Goal: Information Seeking & Learning: Learn about a topic

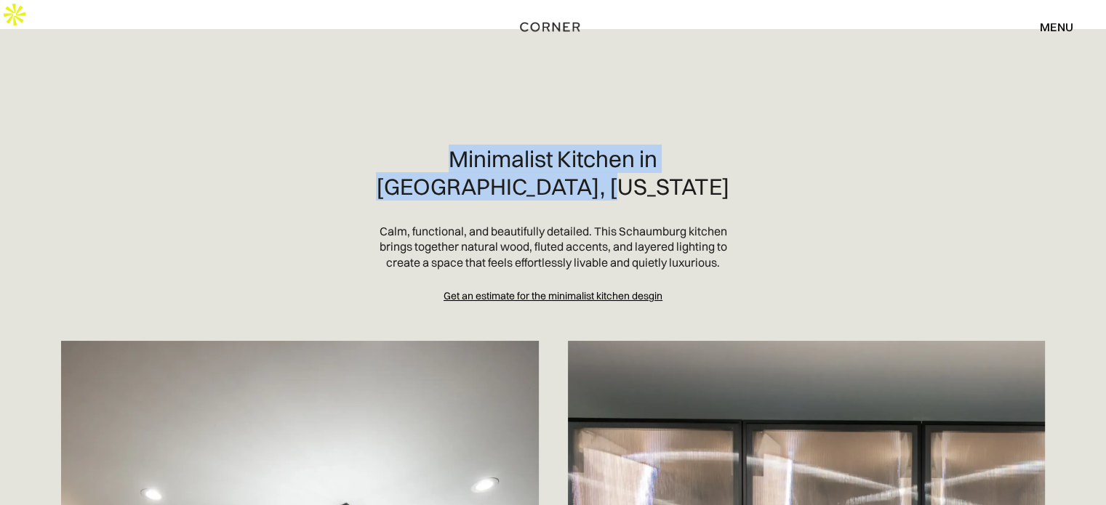
drag, startPoint x: 0, startPoint y: 0, endPoint x: 753, endPoint y: 162, distance: 769.8
click at [753, 162] on section "Minimalist Kitchen in [GEOGRAPHIC_DATA], [US_STATE] Calm, functional, and beaut…" at bounding box center [553, 224] width 1013 height 158
copy h2 "Minimalist Kitchen in [GEOGRAPHIC_DATA], [US_STATE]"
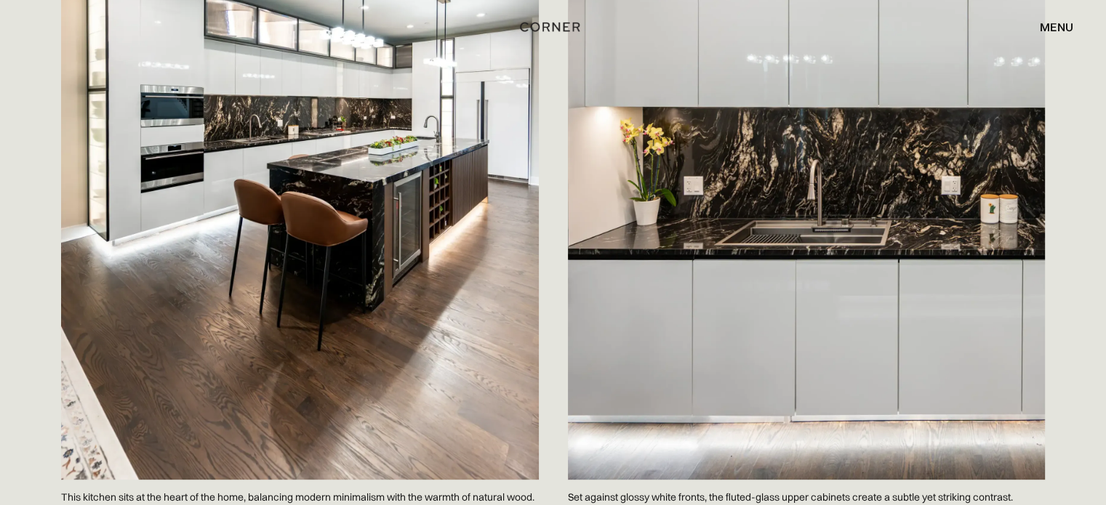
scroll to position [775, 0]
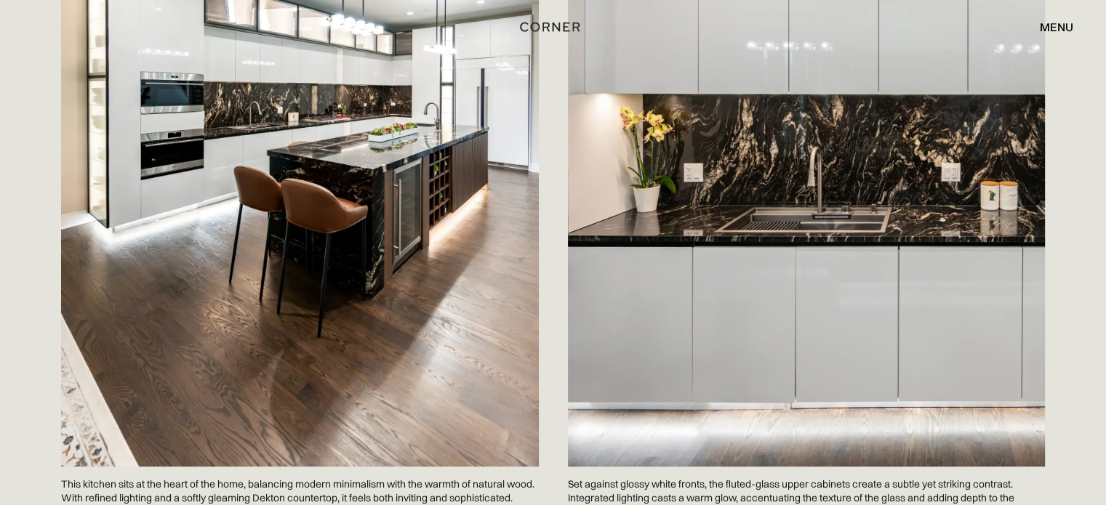
scroll to position [678, 0]
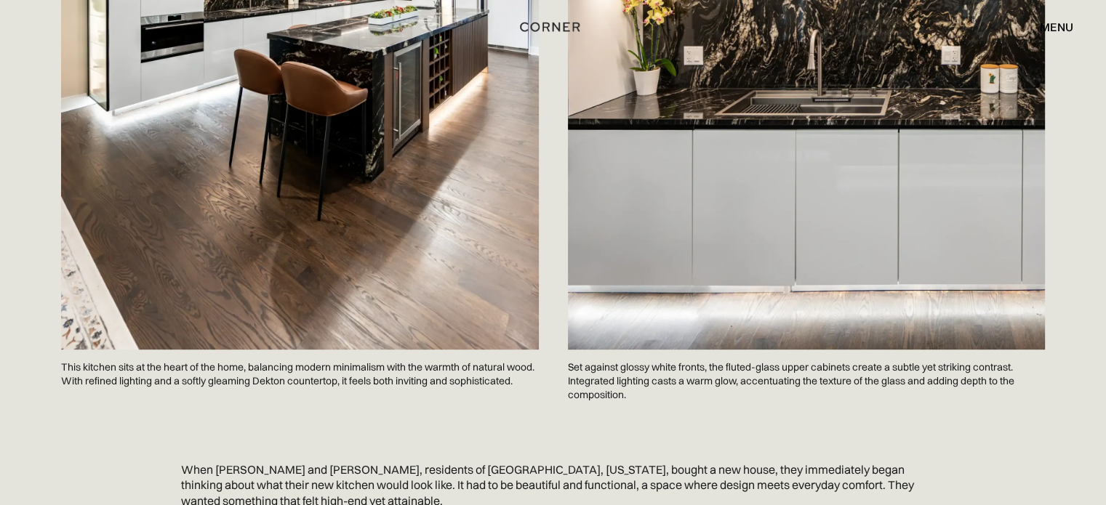
click at [638, 370] on p "Set against glossy white fronts, the fluted-glass upper cabinets create a subtl…" at bounding box center [807, 381] width 478 height 63
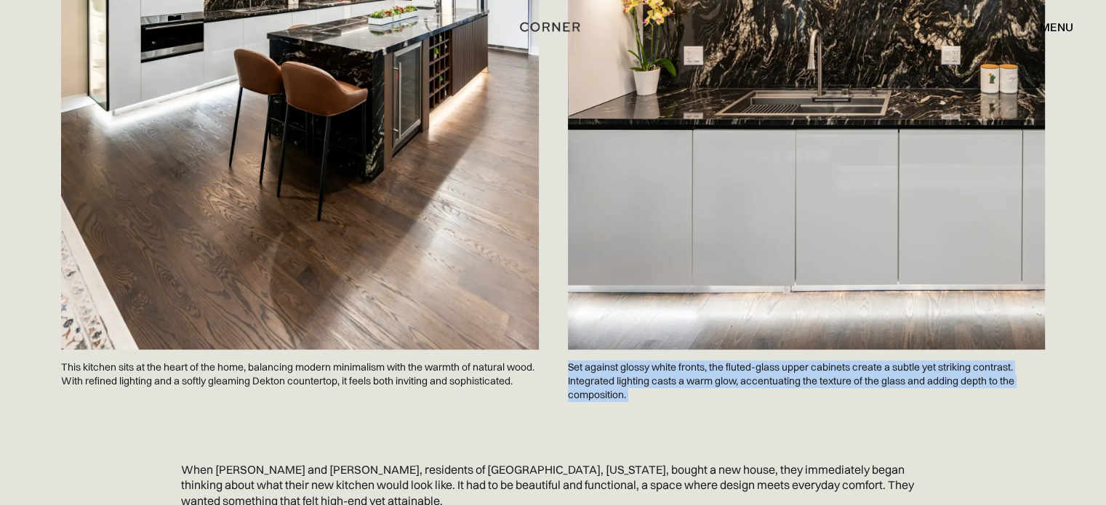
click at [638, 370] on p "Set against glossy white fronts, the fluted-glass upper cabinets create a subtl…" at bounding box center [807, 381] width 478 height 63
copy p "Set against glossy white fronts, the fluted-glass upper cabinets create a subtl…"
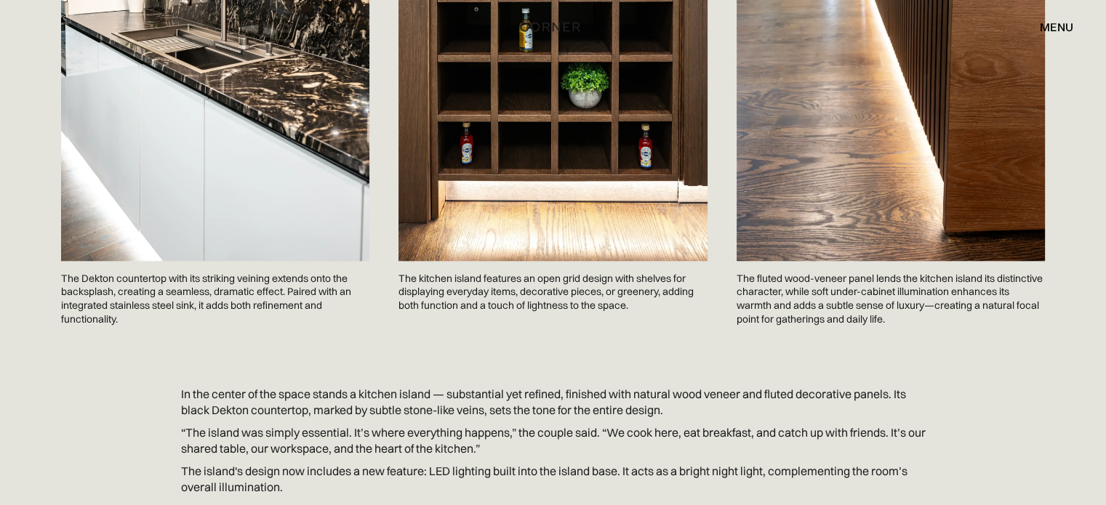
scroll to position [1551, 0]
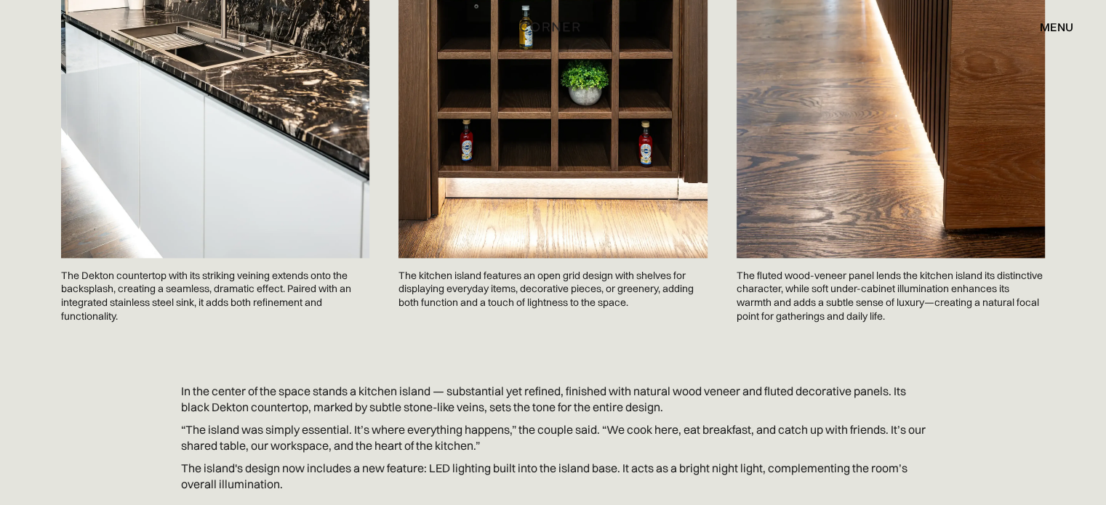
click at [446, 294] on p "The kitchen island features an open grid design with shelves for displaying eve…" at bounding box center [552, 289] width 308 height 63
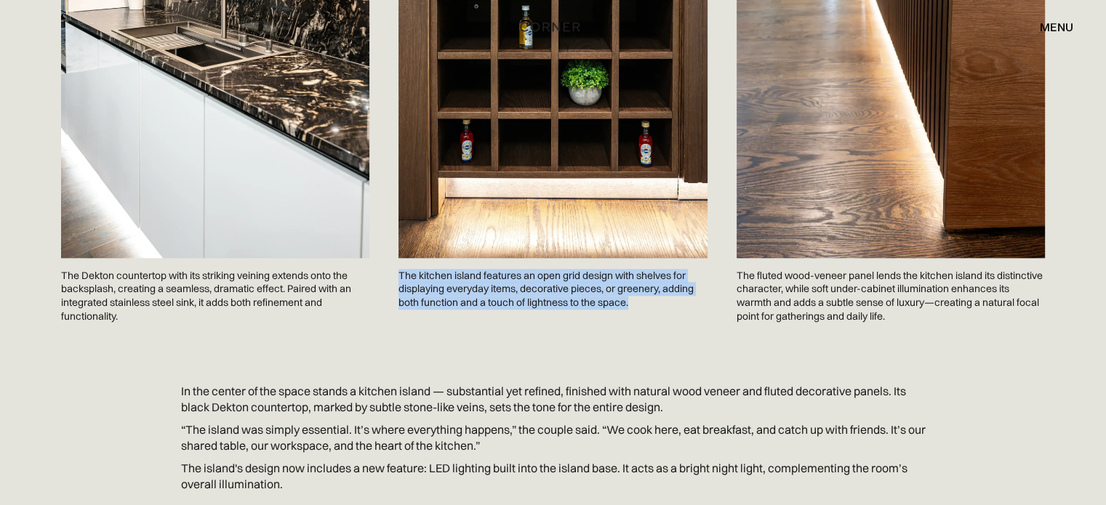
click at [446, 294] on p "The kitchen island features an open grid design with shelves for displaying eve…" at bounding box center [552, 289] width 308 height 63
copy p "The kitchen island features an open grid design with shelves for displaying eve…"
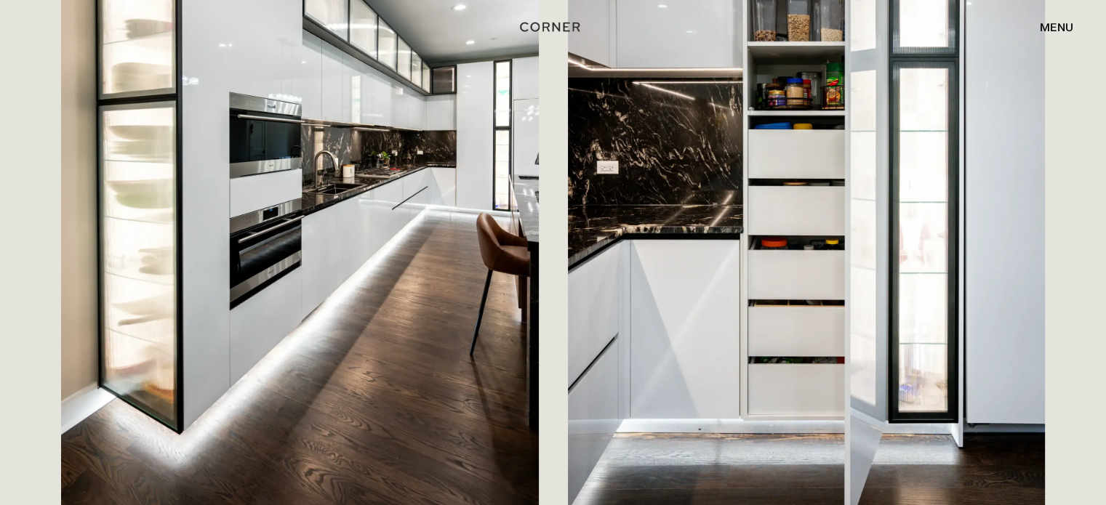
scroll to position [2520, 0]
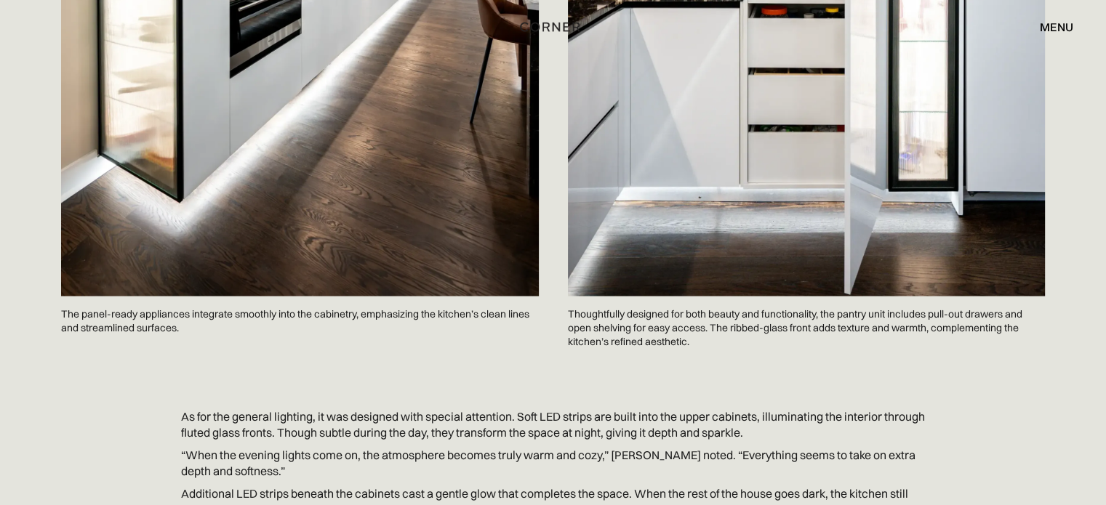
click at [579, 334] on p "Thoughtfully designed for both beauty and functionality, the pantry unit includ…" at bounding box center [807, 327] width 478 height 63
click at [587, 334] on p "Thoughtfully designed for both beauty and functionality, the pantry unit includ…" at bounding box center [807, 327] width 478 height 63
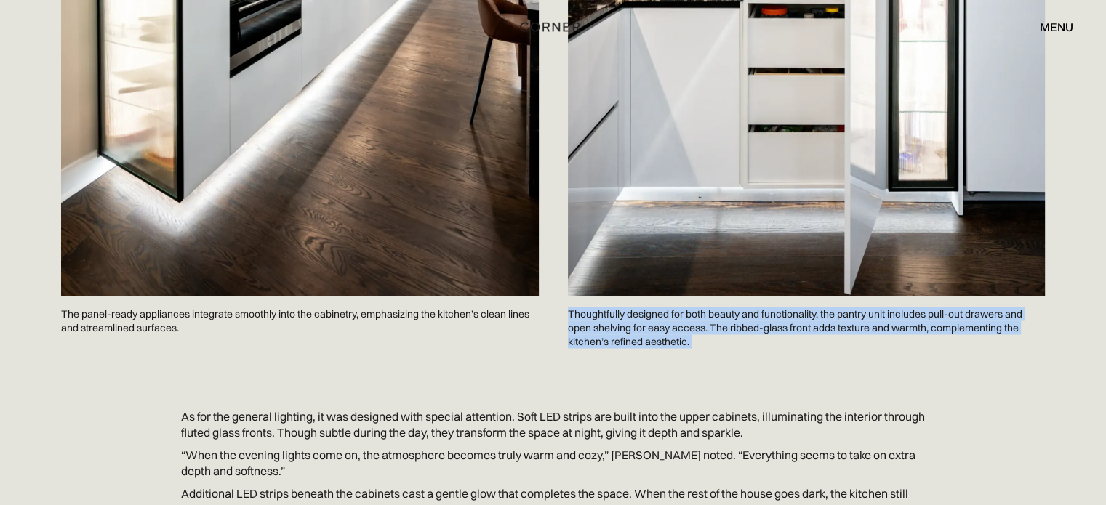
click at [587, 334] on p "Thoughtfully designed for both beauty and functionality, the pantry unit includ…" at bounding box center [807, 327] width 478 height 63
copy p "Thoughtfully designed for both beauty and functionality, the pantry unit includ…"
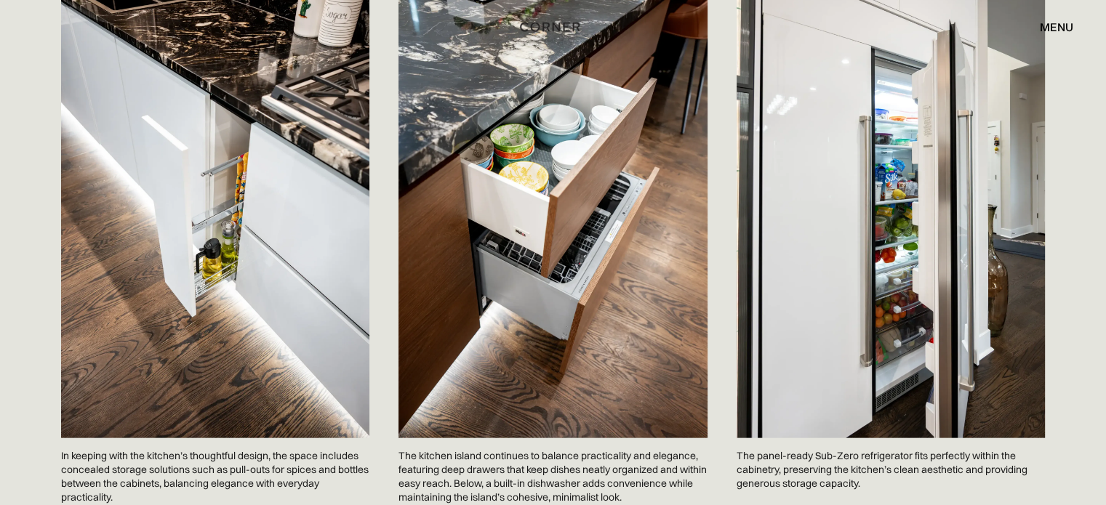
scroll to position [3199, 0]
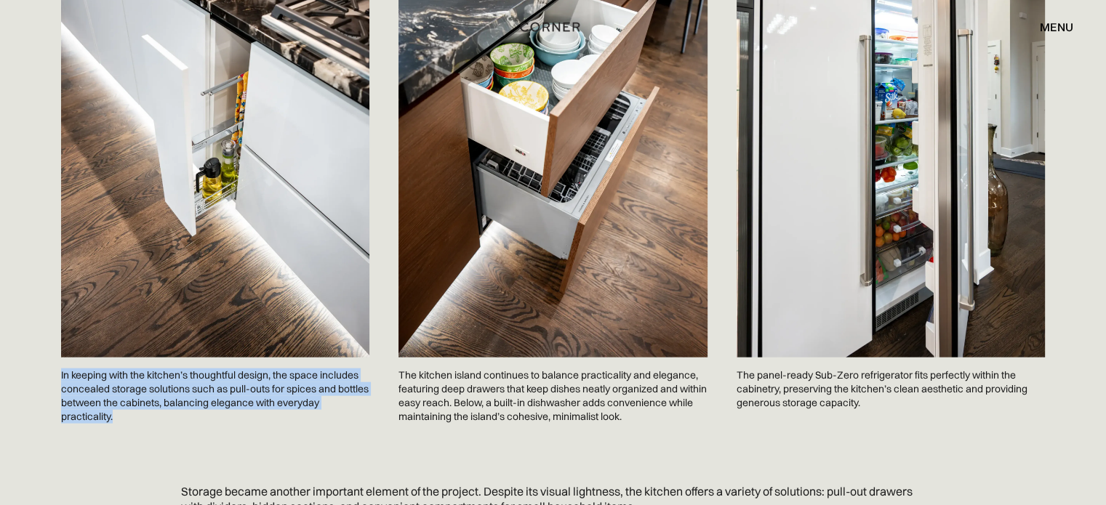
drag, startPoint x: 60, startPoint y: 372, endPoint x: 164, endPoint y: 417, distance: 113.3
click at [164, 417] on div "In keeping with the kitchen’s thoughtful design, the space includes concealed s…" at bounding box center [215, 165] width 337 height 569
copy p "In keeping with the kitchen’s thoughtful design, the space includes concealed s…"
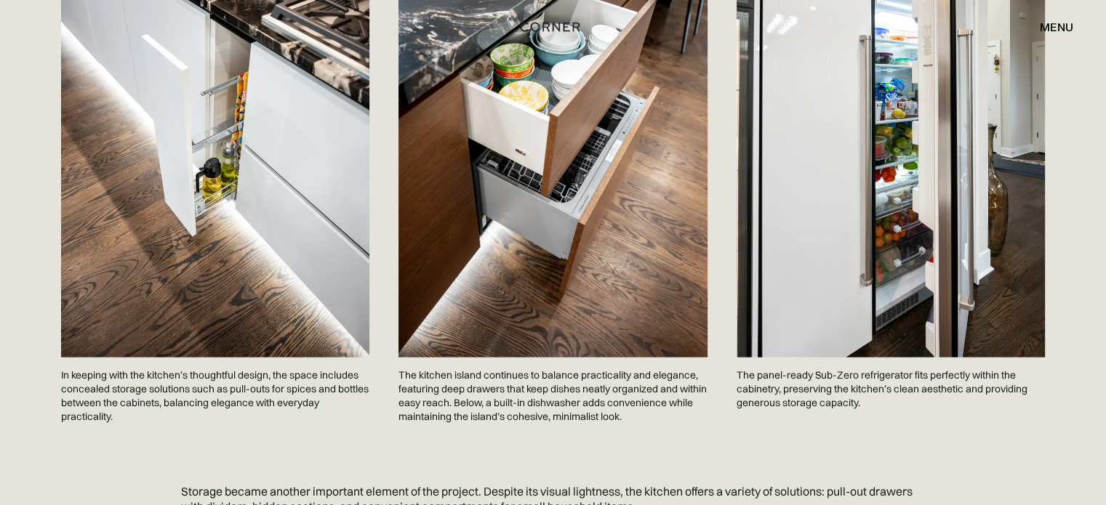
click at [434, 383] on p "The kitchen island continues to balance practicality and elegance, featuring de…" at bounding box center [552, 396] width 308 height 77
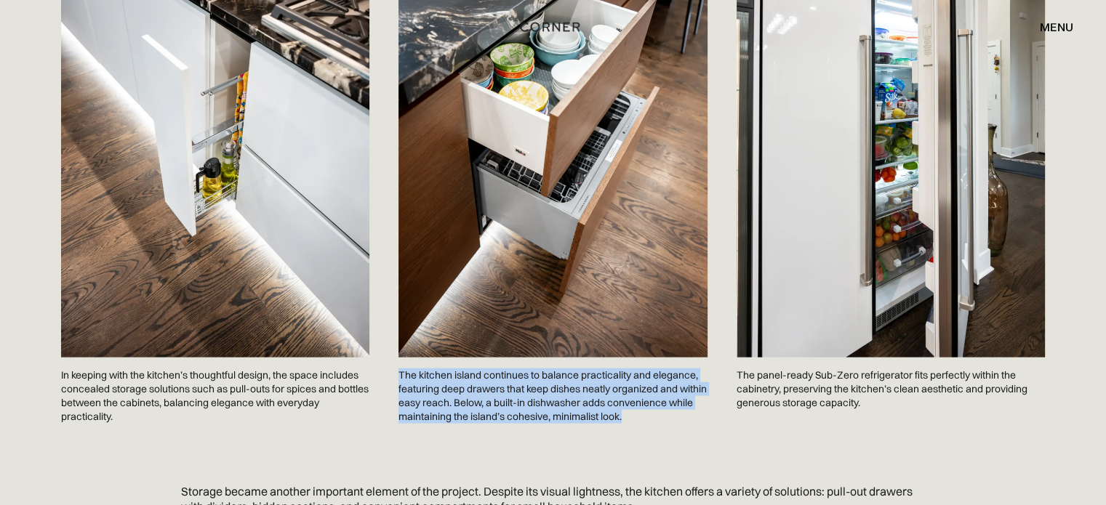
click at [434, 383] on p "The kitchen island continues to balance practicality and elegance, featuring de…" at bounding box center [552, 396] width 308 height 77
copy p "The kitchen island continues to balance practicality and elegance, featuring de…"
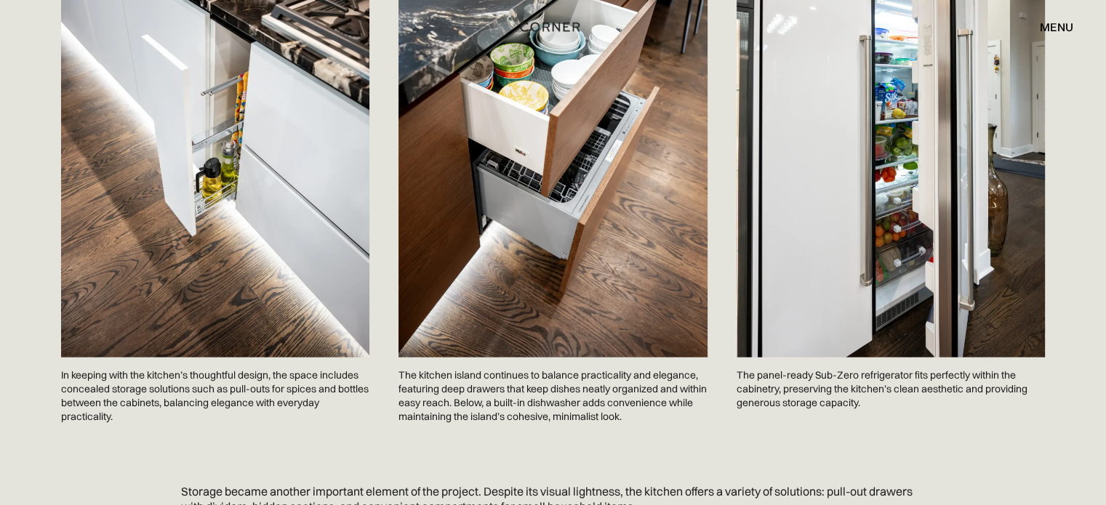
click at [777, 371] on p "The panel-ready Sub-Zero refrigerator fits perfectly within the cabinetry, pres…" at bounding box center [891, 389] width 308 height 63
click at [776, 370] on p "The panel-ready Sub-Zero refrigerator fits perfectly within the cabinetry, pres…" at bounding box center [891, 389] width 308 height 63
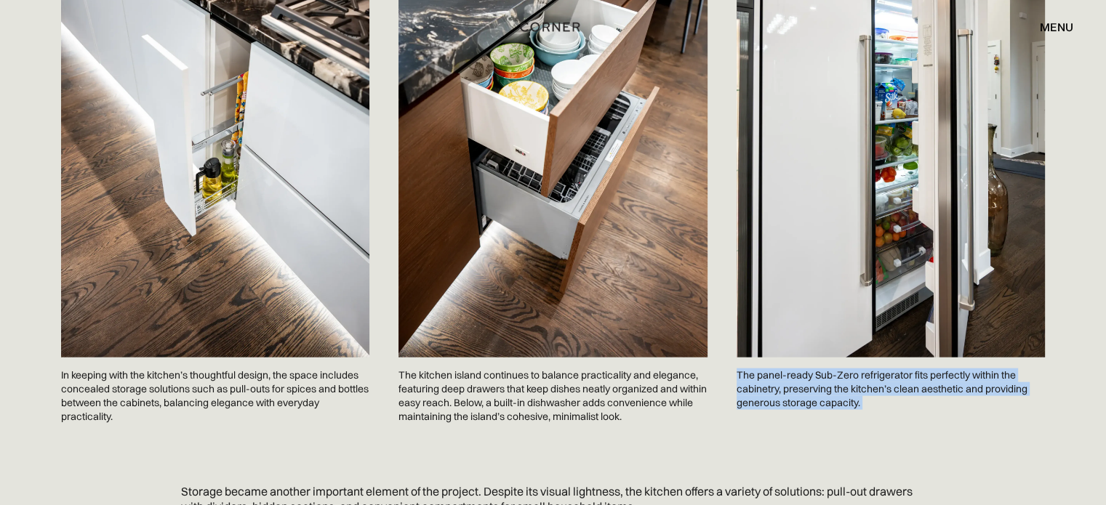
click at [776, 370] on p "The panel-ready Sub-Zero refrigerator fits perfectly within the cabinetry, pres…" at bounding box center [891, 389] width 308 height 63
copy p "The panel-ready Sub-Zero refrigerator fits perfectly within the cabinetry, pres…"
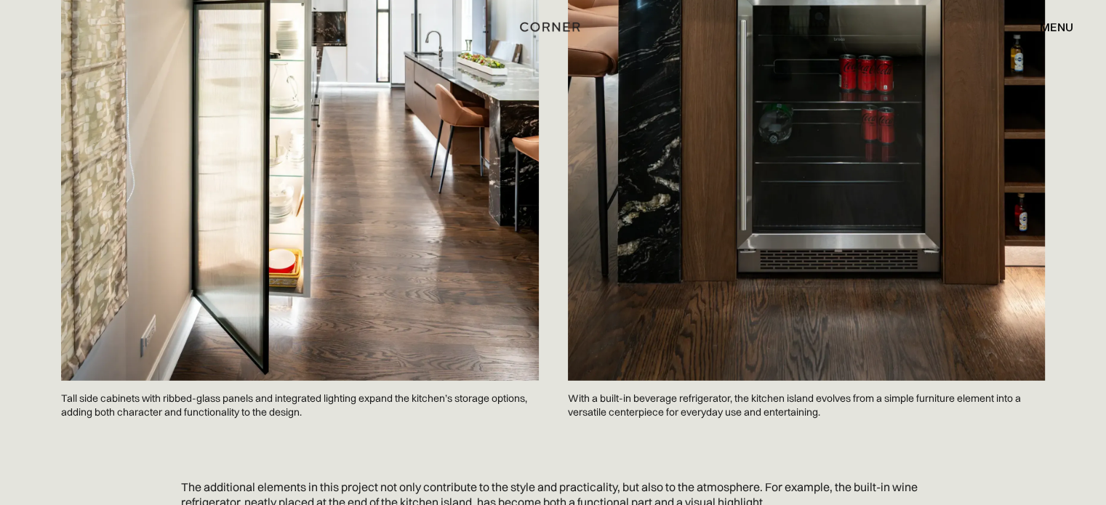
scroll to position [4362, 0]
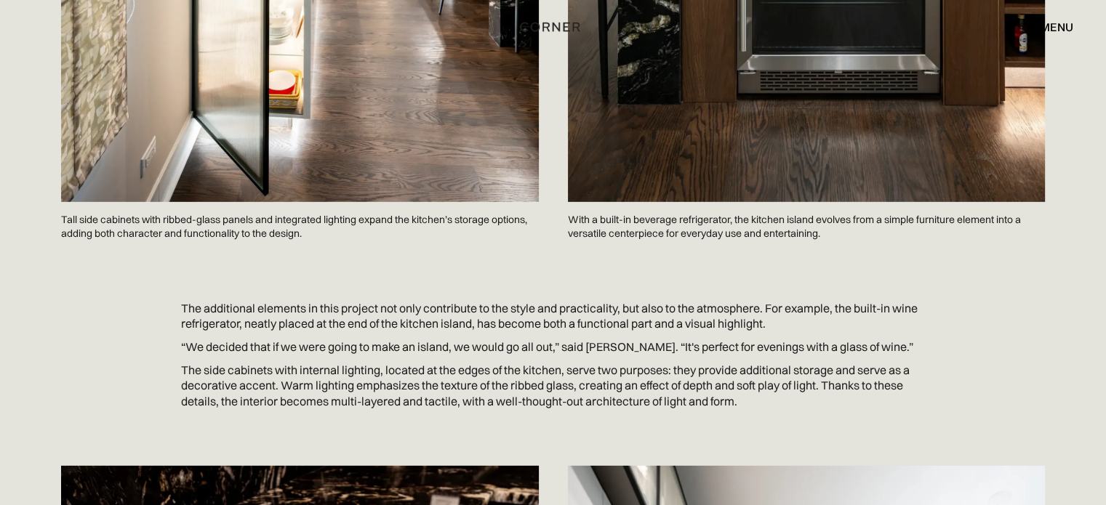
click at [209, 226] on p "Tall side cabinets with ribbed-glass panels and integrated lighting expand the …" at bounding box center [300, 226] width 478 height 49
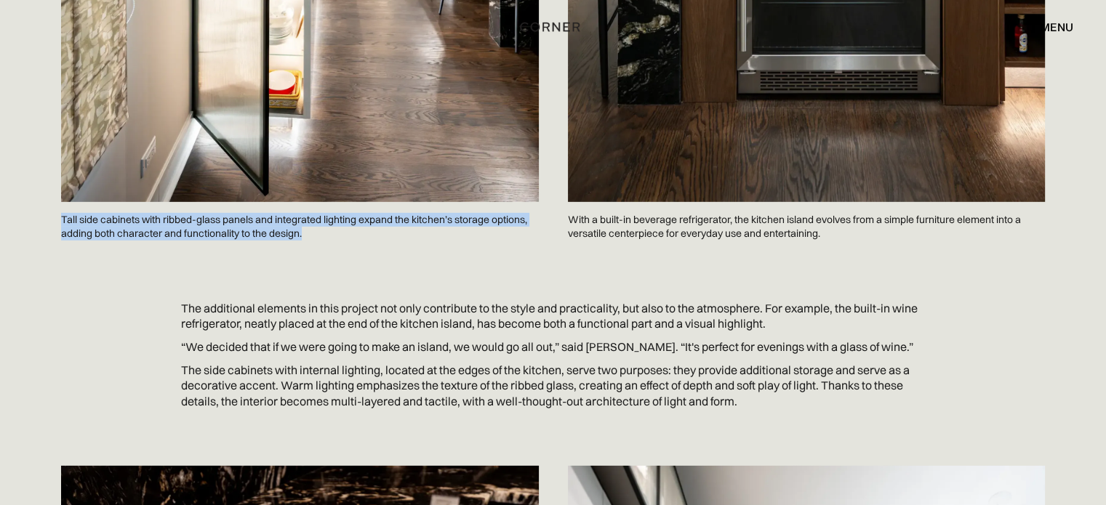
click at [209, 226] on p "Tall side cabinets with ribbed-glass panels and integrated lighting expand the …" at bounding box center [300, 226] width 478 height 49
copy p "Tall side cabinets with ribbed-glass panels and integrated lighting expand the …"
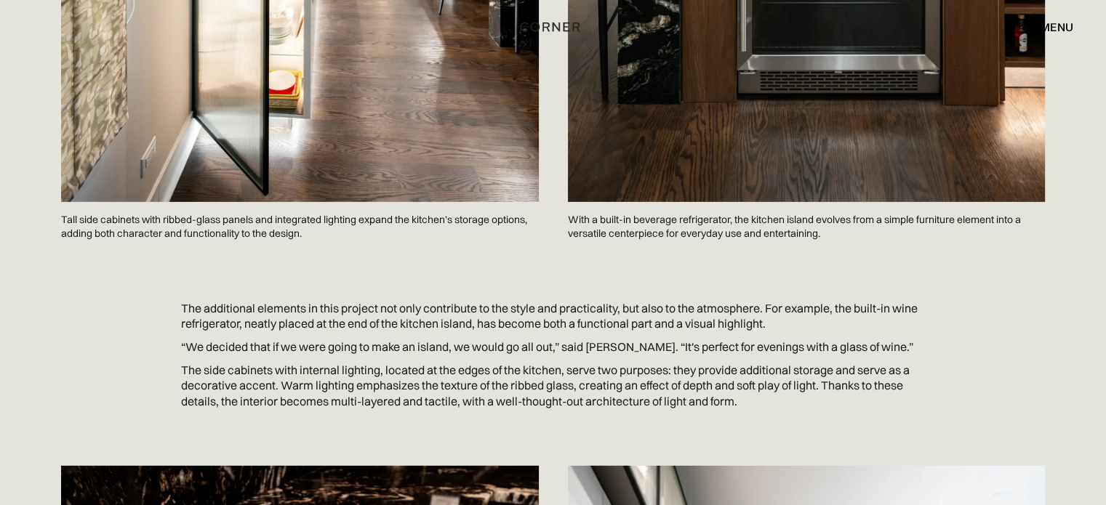
click at [639, 228] on p "With a built-in beverage refrigerator, the kitchen island evolves from a simple…" at bounding box center [807, 226] width 478 height 49
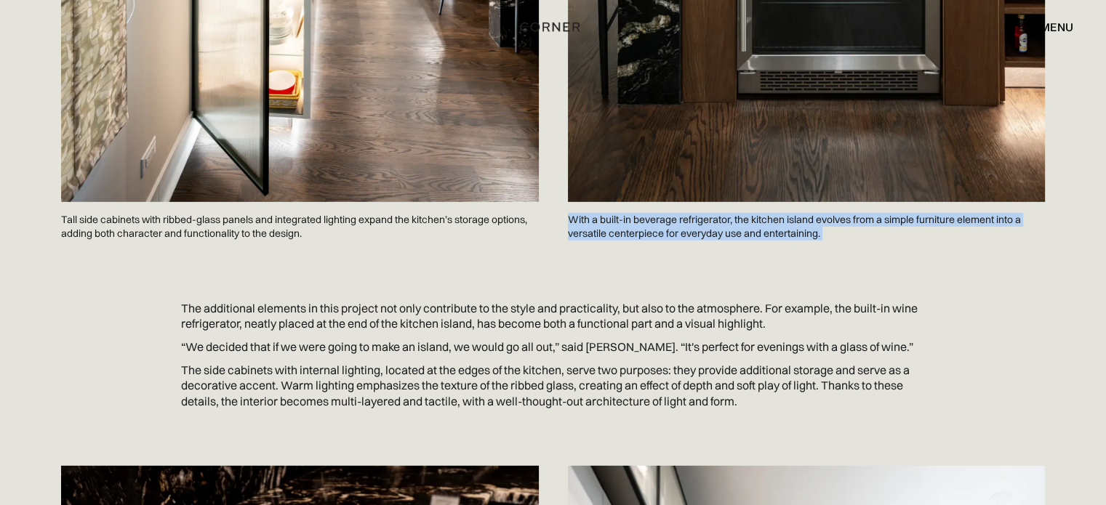
click at [639, 228] on p "With a built-in beverage refrigerator, the kitchen island evolves from a simple…" at bounding box center [807, 226] width 478 height 49
copy p "With a built-in beverage refrigerator, the kitchen island evolves from a simple…"
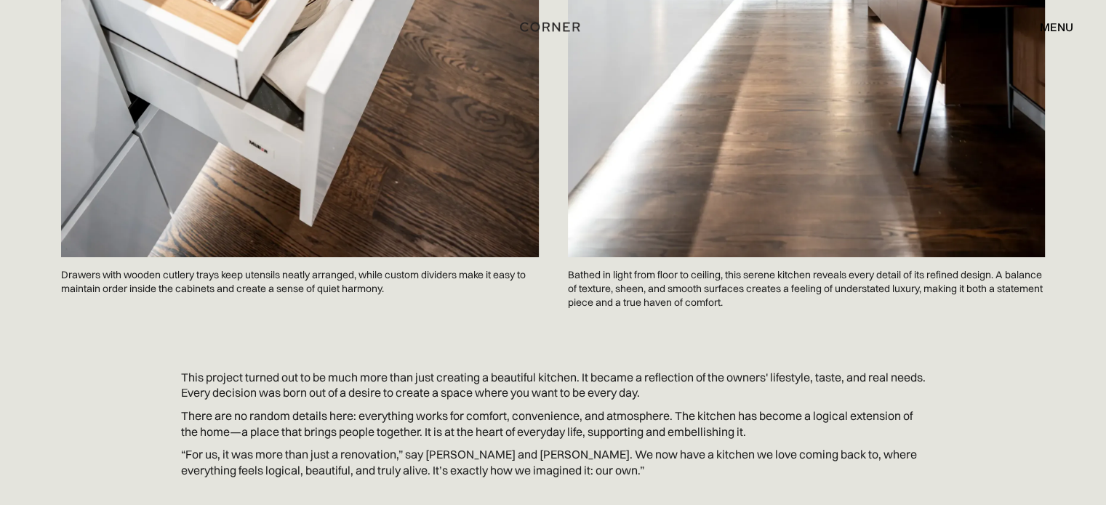
scroll to position [5332, 0]
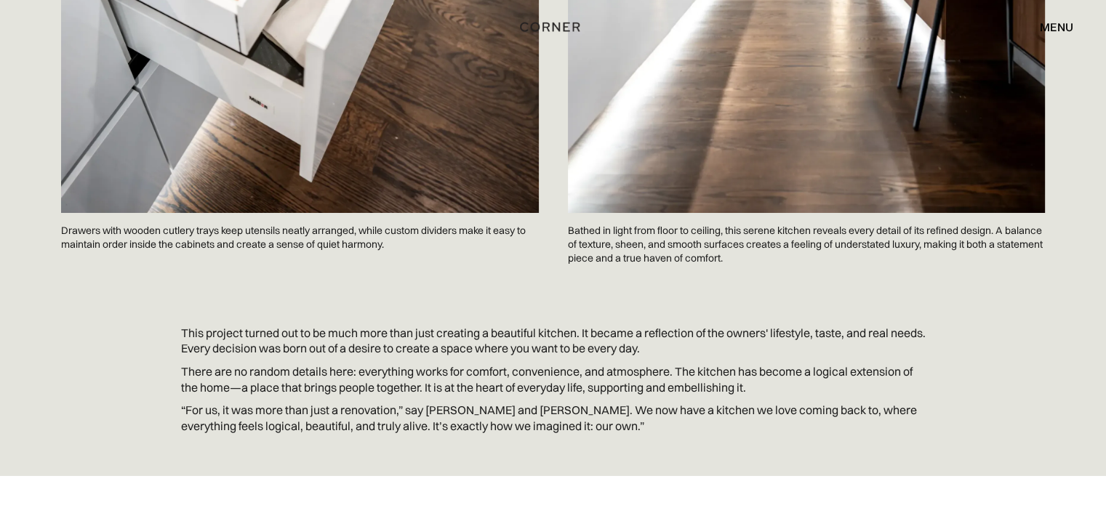
click at [250, 244] on p "Drawers with wooden cutlery trays keep utensils neatly arranged, while custom d…" at bounding box center [300, 237] width 478 height 49
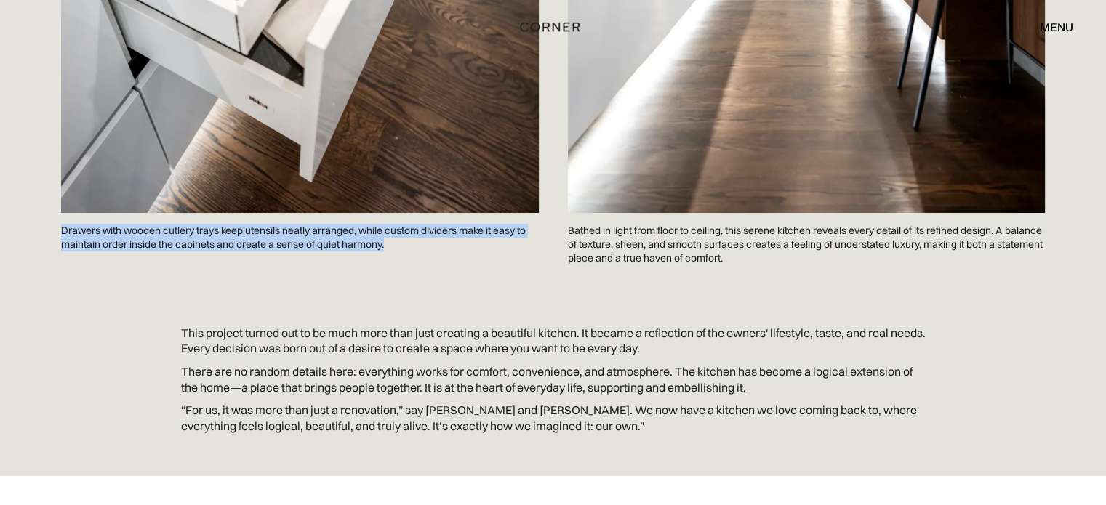
click at [250, 244] on p "Drawers with wooden cutlery trays keep utensils neatly arranged, while custom d…" at bounding box center [300, 237] width 478 height 49
copy p "Drawers with wooden cutlery trays keep utensils neatly arranged, while custom d…"
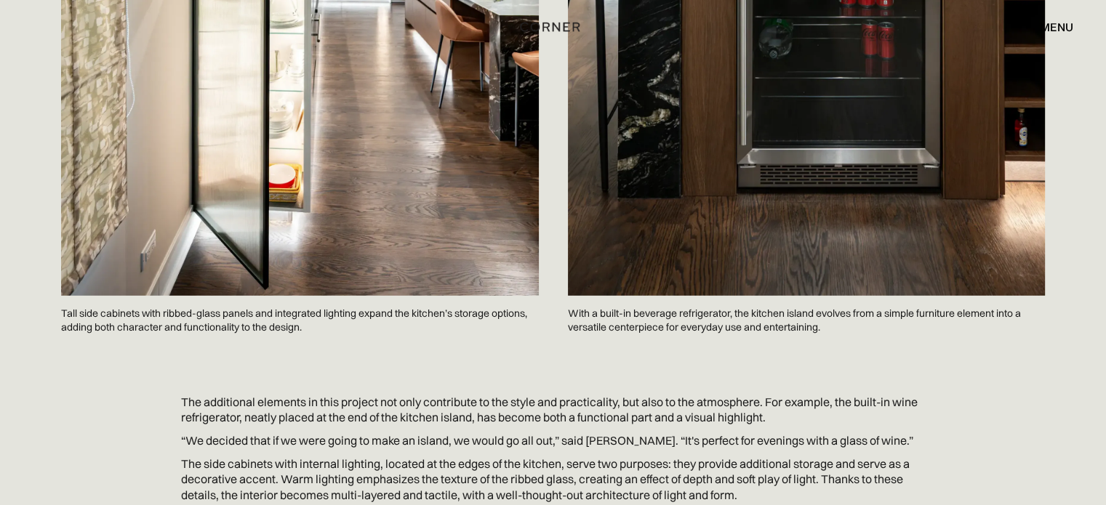
scroll to position [4265, 0]
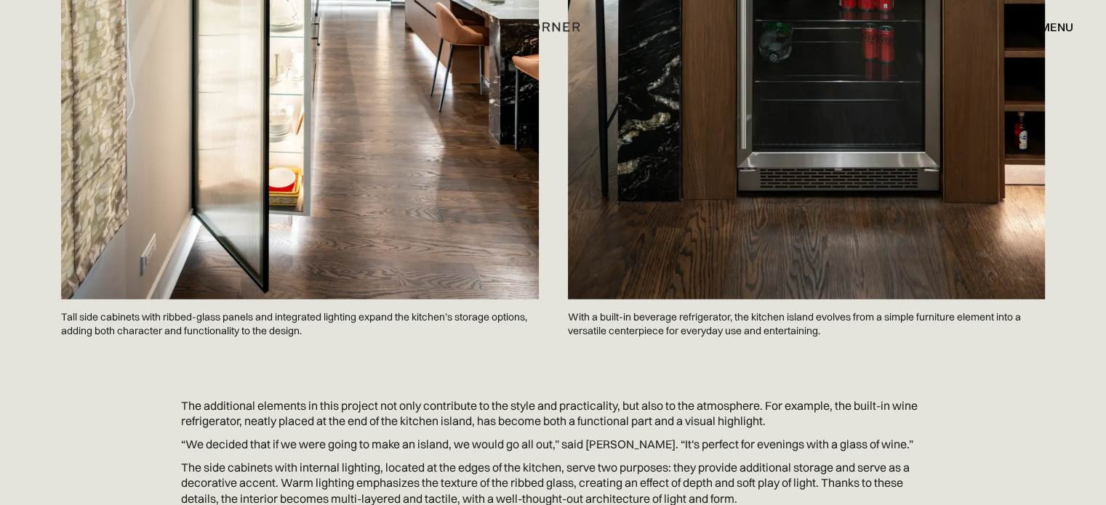
click at [634, 316] on p "With a built-in beverage refrigerator, the kitchen island evolves from a simple…" at bounding box center [807, 324] width 478 height 49
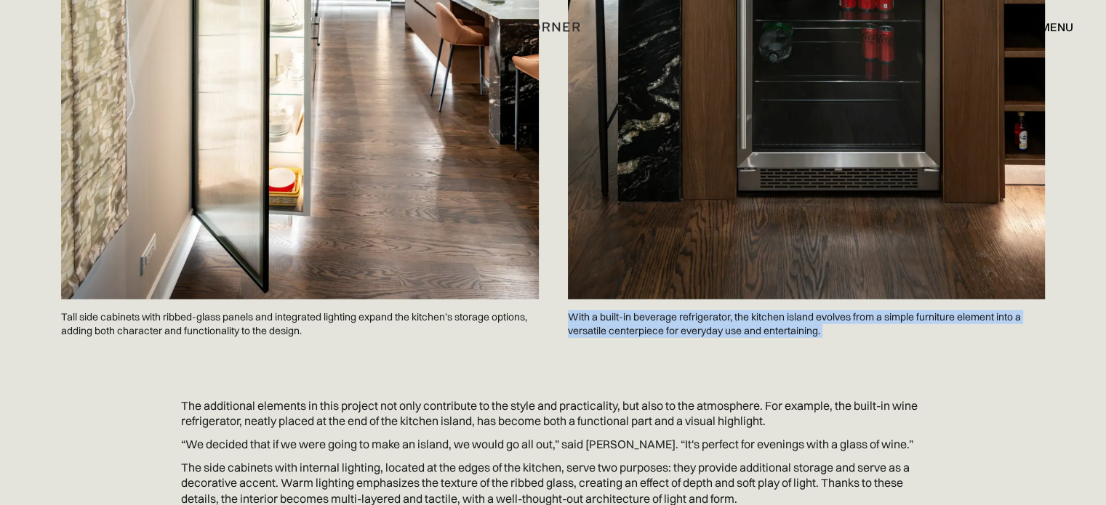
click at [634, 316] on p "With a built-in beverage refrigerator, the kitchen island evolves from a simple…" at bounding box center [807, 324] width 478 height 49
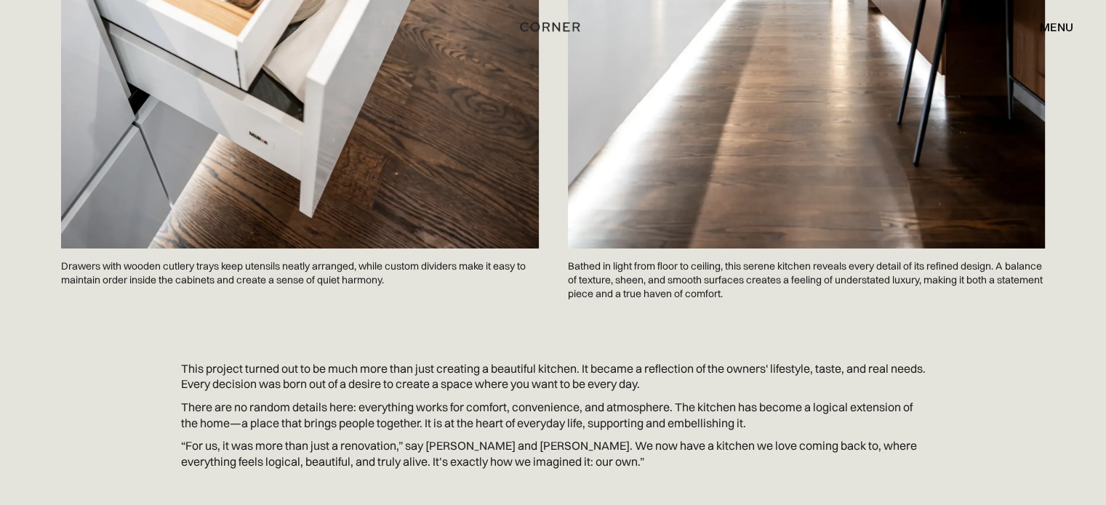
scroll to position [5517, 0]
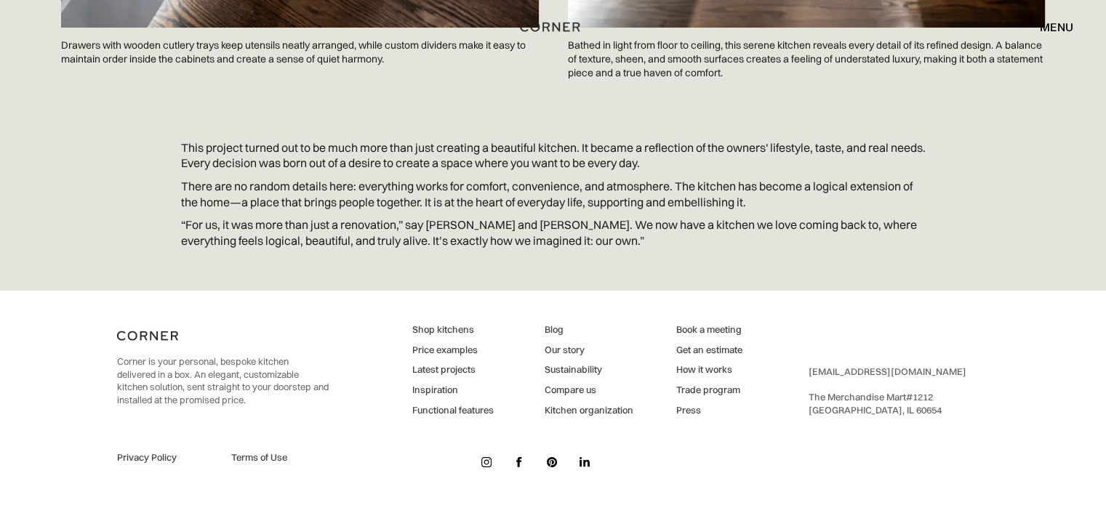
click at [631, 41] on div "Shop Kitchens Shop Kitchens How it works How it works Projects Projects Inspira…" at bounding box center [553, 27] width 1106 height 54
click at [609, 51] on div "Shop Kitchens Shop Kitchens How it works How it works Projects Projects Inspira…" at bounding box center [553, 27] width 1106 height 54
click at [705, 46] on div "Shop Kitchens Shop Kitchens How it works How it works Projects Projects Inspira…" at bounding box center [553, 27] width 1106 height 54
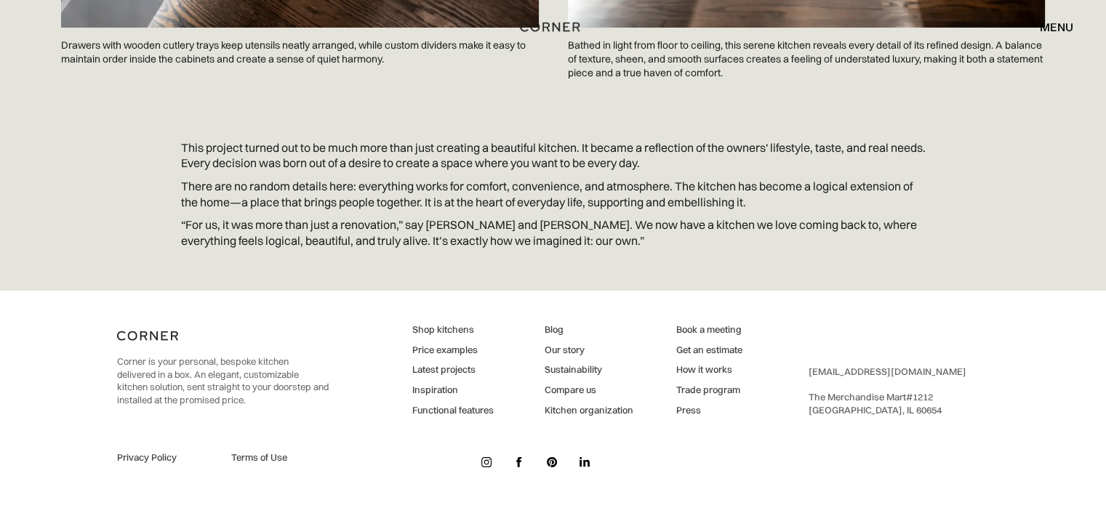
drag, startPoint x: 996, startPoint y: 46, endPoint x: 699, endPoint y: 44, distance: 296.7
click at [702, 44] on div "Shop Kitchens Shop Kitchens How it works How it works Projects Projects Inspira…" at bounding box center [553, 27] width 1106 height 54
click at [697, 43] on div "Shop Kitchens Shop Kitchens How it works How it works Projects Projects Inspira…" at bounding box center [553, 27] width 1106 height 54
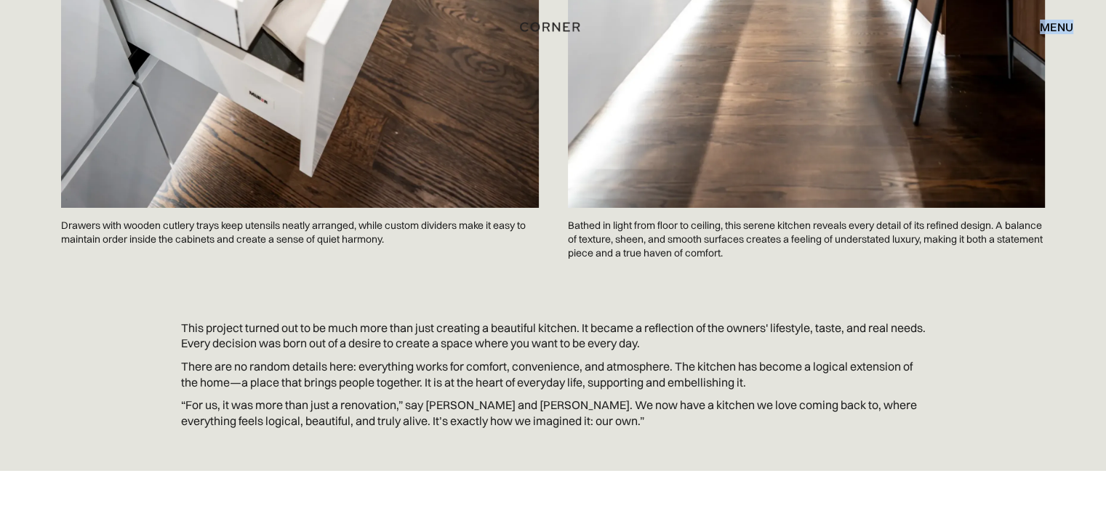
scroll to position [5324, 0]
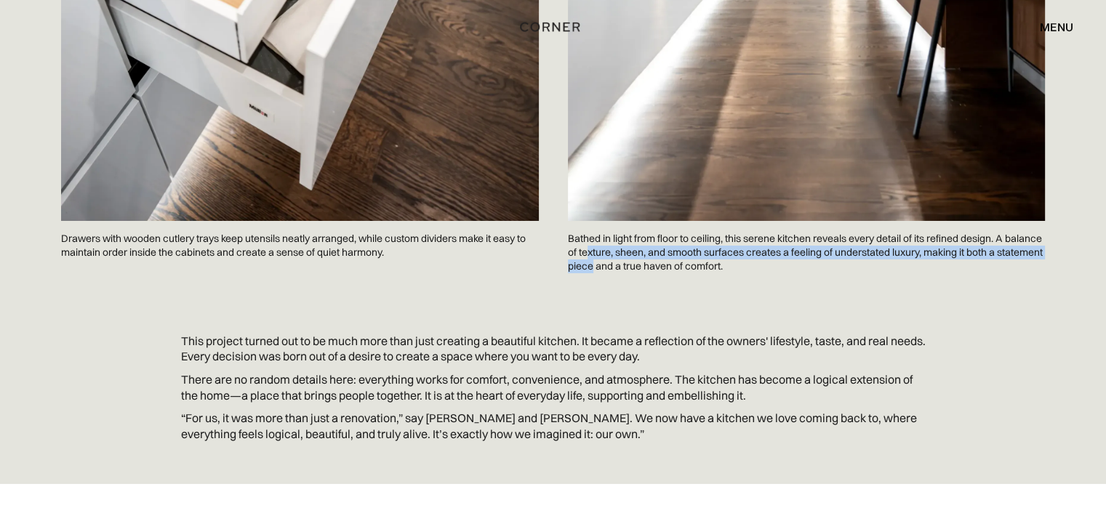
drag, startPoint x: 587, startPoint y: 246, endPoint x: 590, endPoint y: 262, distance: 16.4
click at [590, 262] on p "Bathed in light from floor to ceiling, this serene kitchen reveals every detail…" at bounding box center [807, 252] width 478 height 63
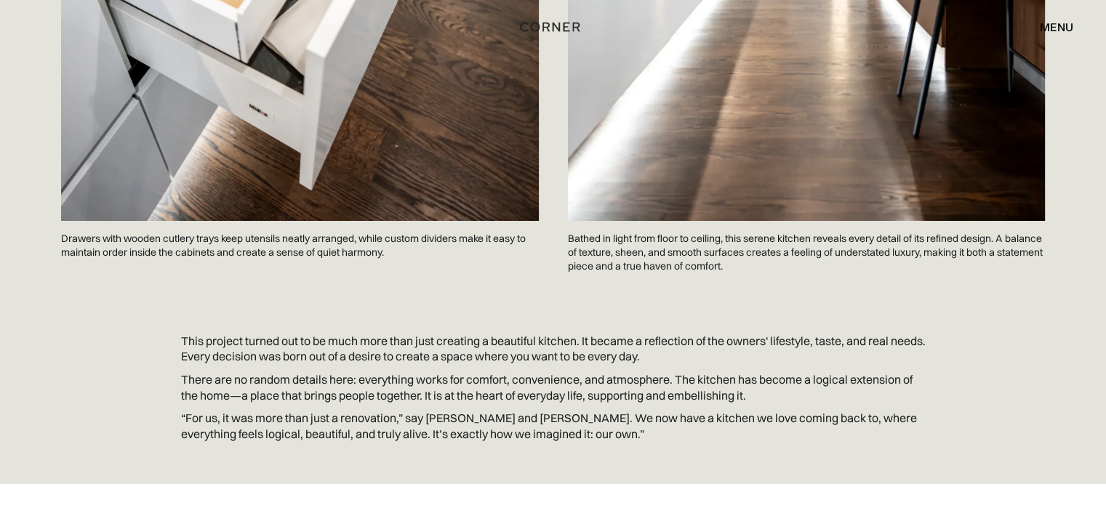
click at [579, 240] on p "Bathed in light from floor to ceiling, this serene kitchen reveals every detail…" at bounding box center [807, 252] width 478 height 63
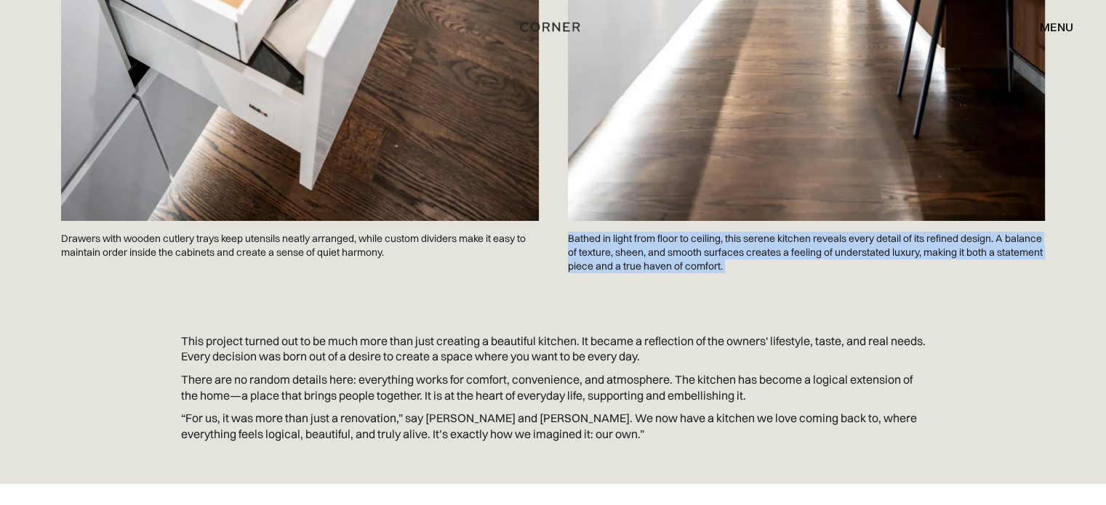
click at [579, 240] on p "Bathed in light from floor to ceiling, this serene kitchen reveals every detail…" at bounding box center [807, 252] width 478 height 63
drag, startPoint x: 950, startPoint y: 240, endPoint x: 972, endPoint y: 239, distance: 21.8
click at [951, 240] on p "Bathed in light from floor to ceiling, this serene kitchen reveals every detail…" at bounding box center [807, 252] width 478 height 63
click at [995, 229] on p "Bathed in light from floor to ceiling, this serene kitchen reveals every detail…" at bounding box center [807, 252] width 478 height 63
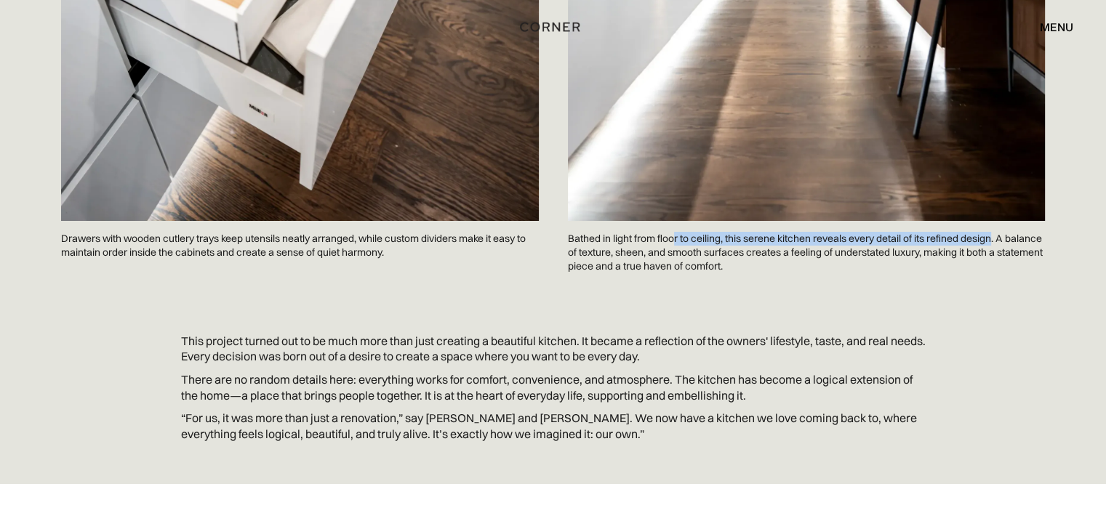
drag, startPoint x: 993, startPoint y: 238, endPoint x: 774, endPoint y: 243, distance: 219.6
click at [695, 242] on p "Bathed in light from floor to ceiling, this serene kitchen reveals every detail…" at bounding box center [807, 252] width 478 height 63
click at [994, 239] on p "Bathed in light from floor to ceiling, this serene kitchen reveals every detail…" at bounding box center [807, 252] width 478 height 63
drag, startPoint x: 996, startPoint y: 236, endPoint x: 564, endPoint y: 235, distance: 431.9
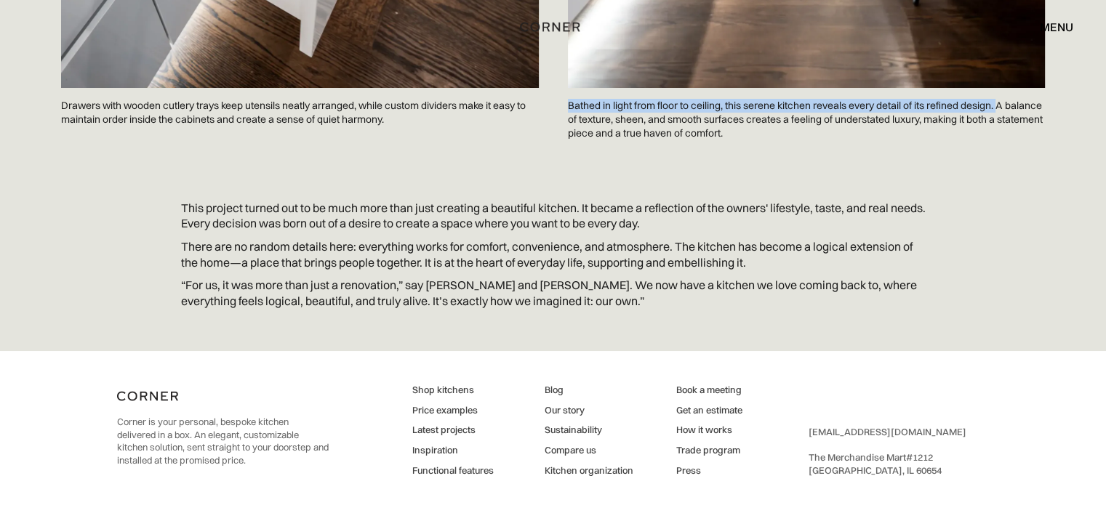
scroll to position [5517, 0]
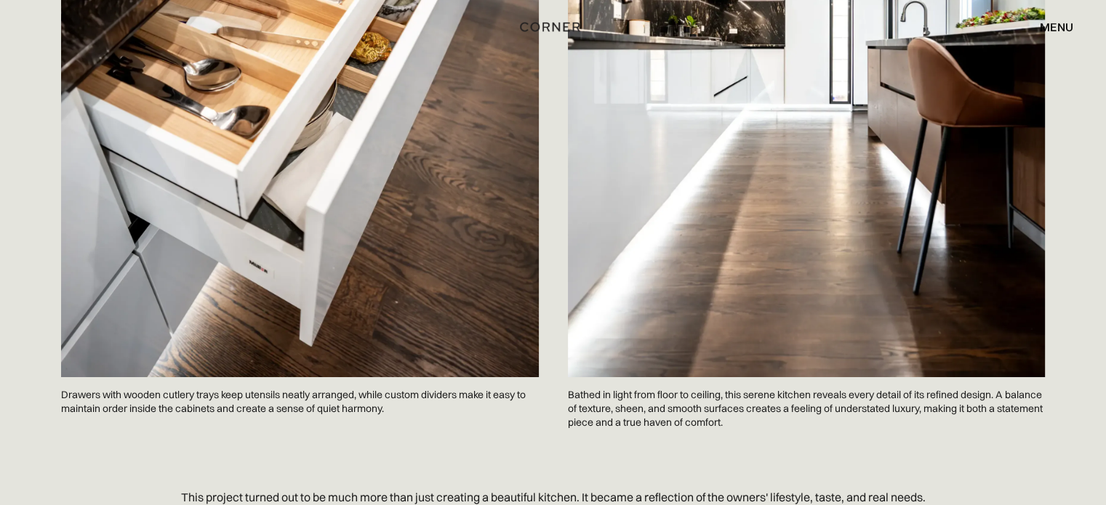
scroll to position [5235, 0]
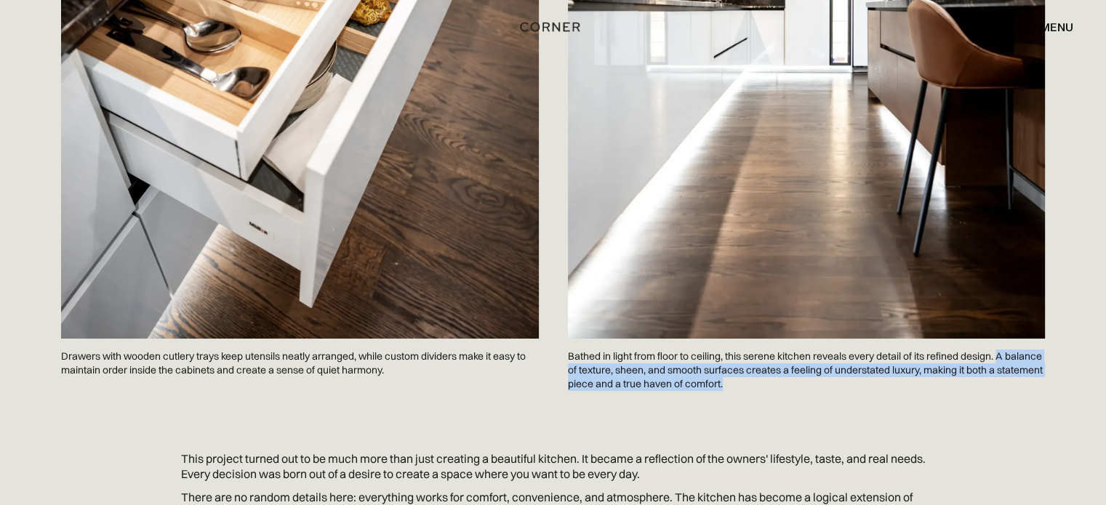
drag, startPoint x: 1000, startPoint y: 325, endPoint x: 1000, endPoint y: 356, distance: 30.5
click at [1000, 356] on p "Bathed in light from floor to ceiling, this serene kitchen reveals every detail…" at bounding box center [807, 370] width 478 height 63
copy p "A balance of texture, sheen, and smooth surfaces creates a feeling of understat…"
